Goal: Information Seeking & Learning: Check status

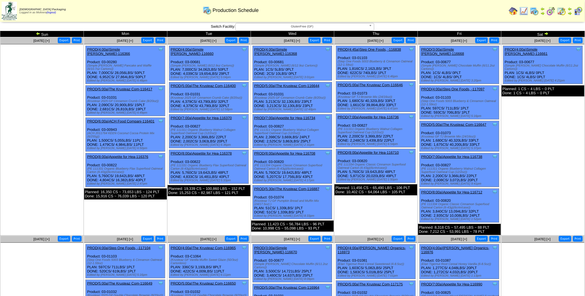
click at [547, 34] on img at bounding box center [546, 33] width 4 height 4
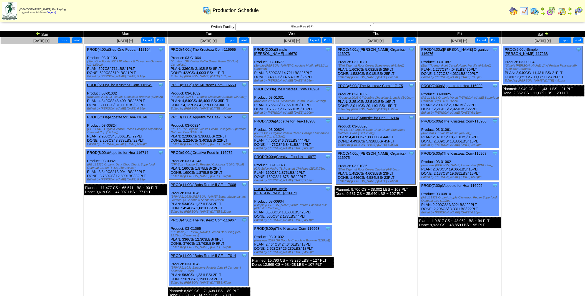
click at [547, 34] on img at bounding box center [546, 33] width 4 height 4
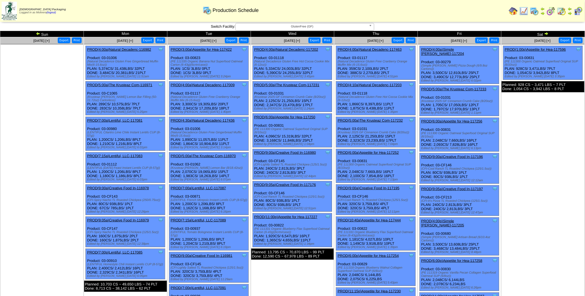
click at [547, 34] on img at bounding box center [546, 33] width 4 height 4
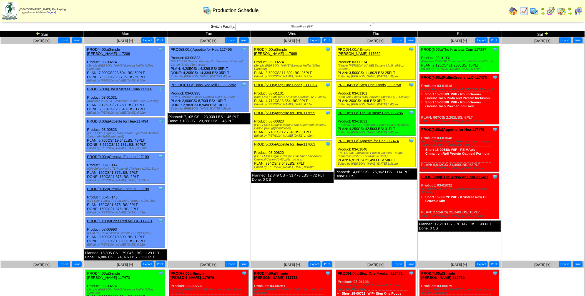
click at [550, 11] on img at bounding box center [550, 11] width 9 height 9
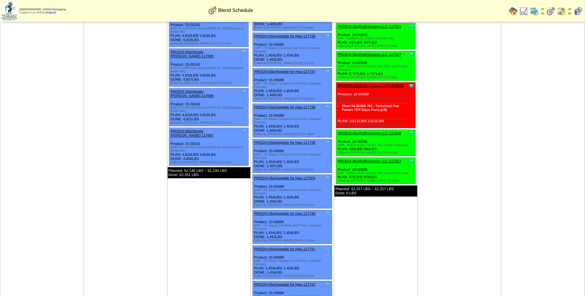
scroll to position [404, 0]
click at [537, 10] on img at bounding box center [534, 11] width 9 height 9
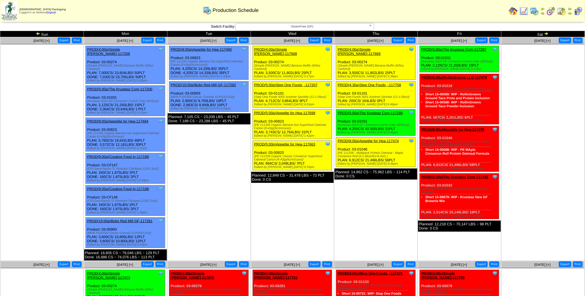
click at [551, 14] on img at bounding box center [550, 11] width 9 height 9
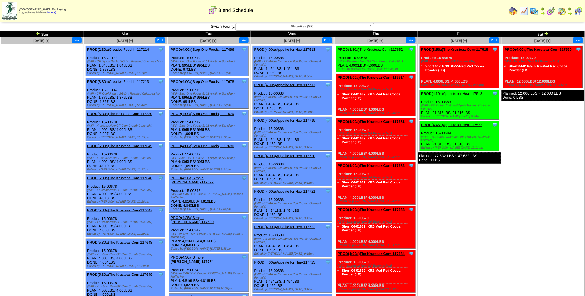
click at [537, 11] on img at bounding box center [534, 11] width 9 height 9
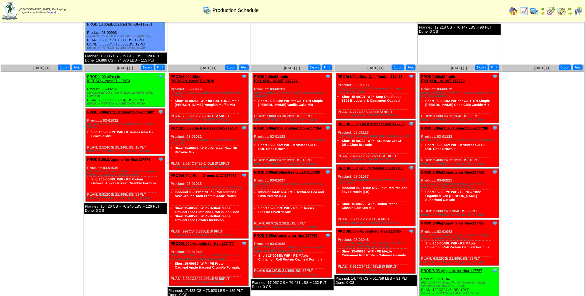
scroll to position [198, 0]
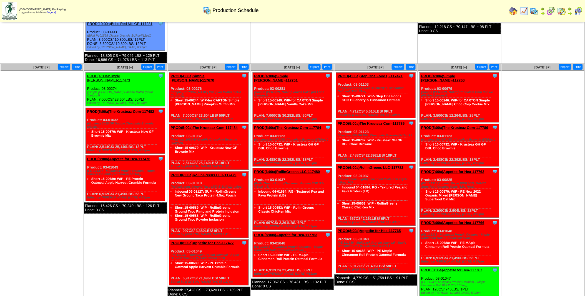
click at [563, 11] on img at bounding box center [561, 11] width 9 height 9
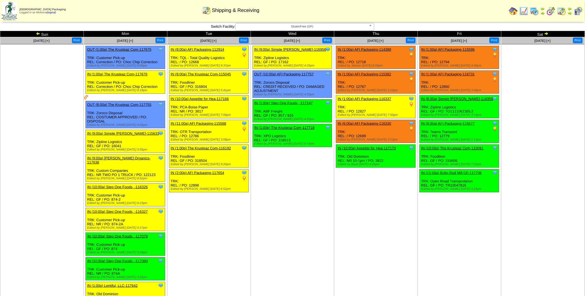
click at [538, 10] on img at bounding box center [534, 11] width 9 height 9
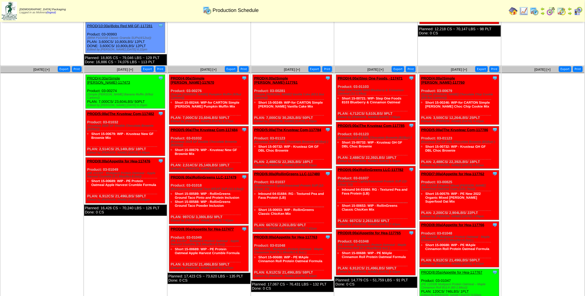
scroll to position [198, 0]
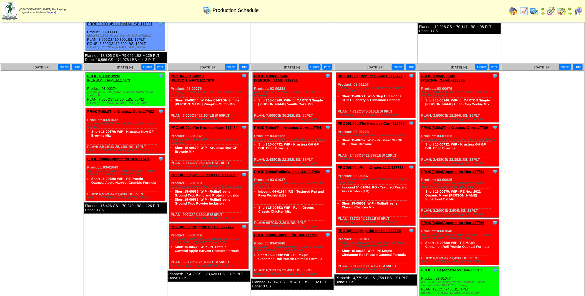
click at [515, 13] on img at bounding box center [513, 11] width 9 height 9
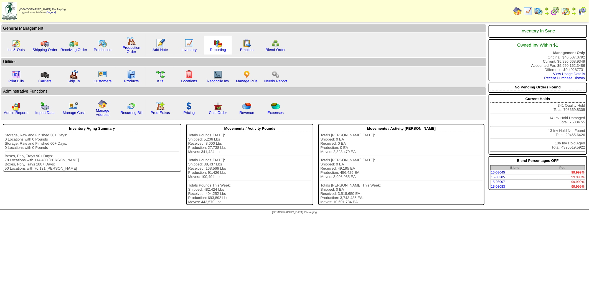
click at [213, 53] on div "Reporting" at bounding box center [218, 45] width 28 height 19
click at [212, 48] on link "Reporting" at bounding box center [218, 50] width 16 height 4
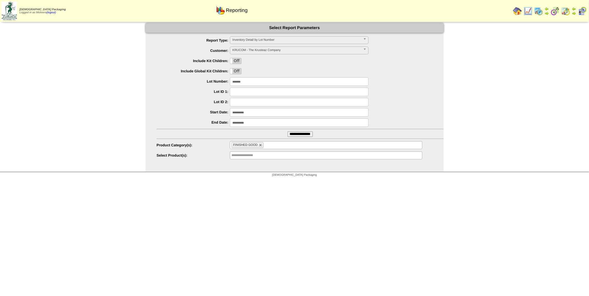
click at [278, 40] on span "Inventory Detail by Lot Number" at bounding box center [297, 40] width 129 height 7
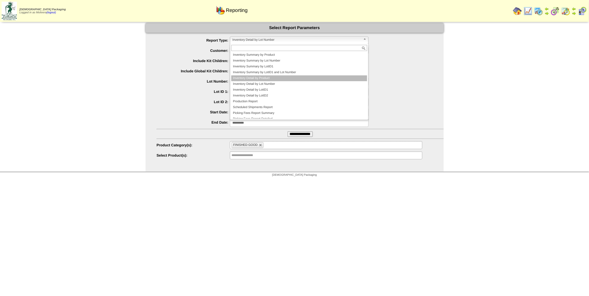
click at [263, 77] on li "Inventory Detail by Product" at bounding box center [299, 78] width 136 height 6
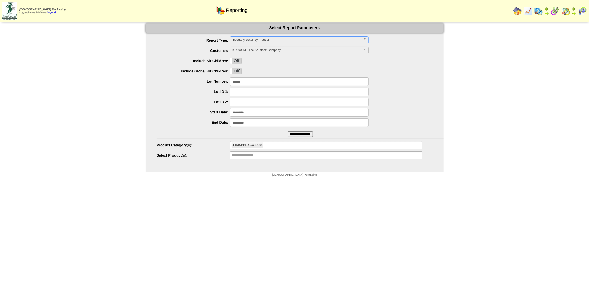
click at [263, 145] on li "FINISHED GOOD" at bounding box center [248, 145] width 32 height 6
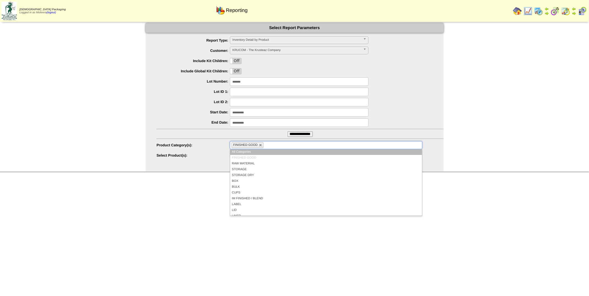
click at [263, 145] on li "FINISHED GOOD" at bounding box center [248, 145] width 32 height 6
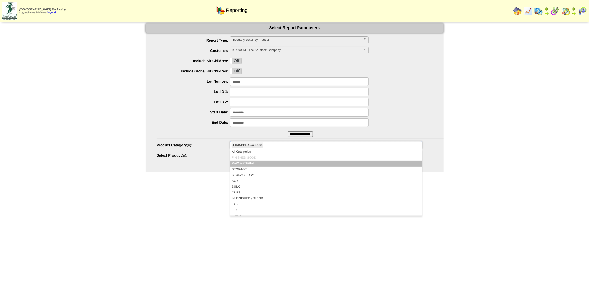
click at [253, 162] on li "RAW MATERIAL" at bounding box center [326, 164] width 192 height 6
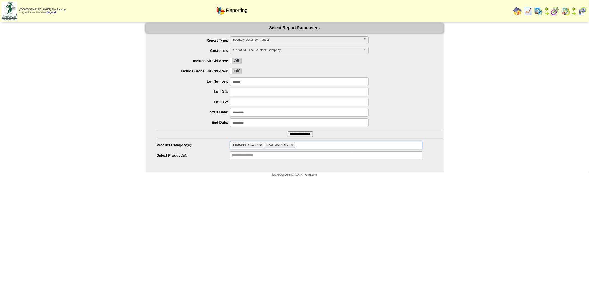
click at [259, 146] on link at bounding box center [260, 145] width 3 height 3
click at [267, 146] on input "text" at bounding box center [267, 145] width 7 height 7
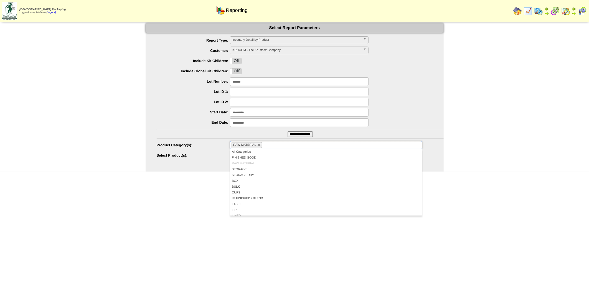
click at [204, 150] on ul "**********" at bounding box center [295, 98] width 298 height 124
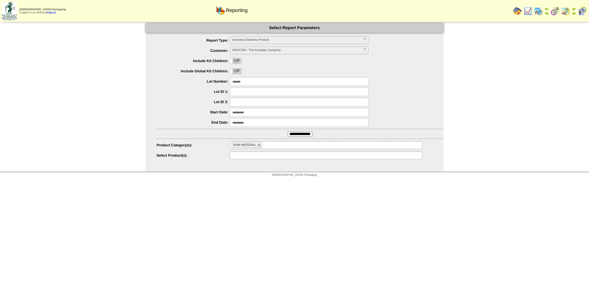
click at [236, 156] on input "text" at bounding box center [250, 155] width 36 height 7
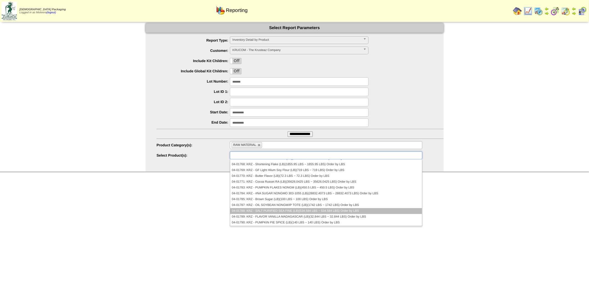
scroll to position [173, 0]
type input "**********"
